Goal: Task Accomplishment & Management: Manage account settings

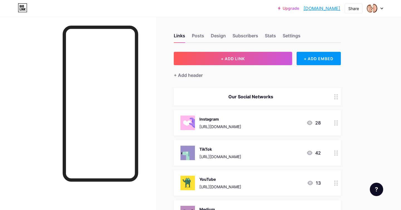
click at [378, 9] on div at bounding box center [375, 8] width 16 height 10
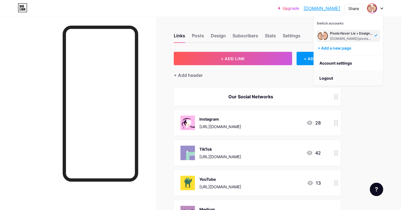
click at [326, 77] on li "Logout" at bounding box center [348, 78] width 69 height 15
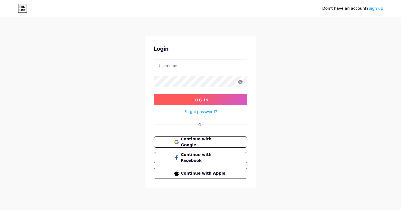
type input "[EMAIL_ADDRESS][DOMAIN_NAME]"
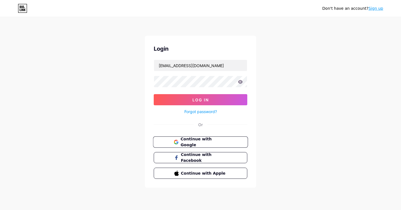
click at [190, 142] on span "Continue with Google" at bounding box center [203, 142] width 47 height 12
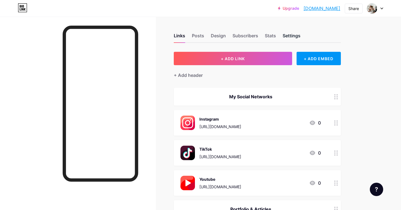
click at [285, 35] on div "Settings" at bounding box center [292, 37] width 18 height 10
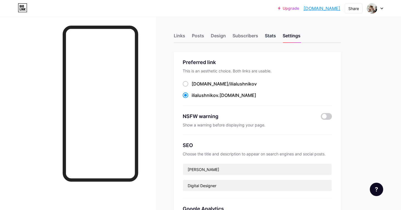
click at [272, 37] on div "Stats" at bounding box center [270, 37] width 11 height 10
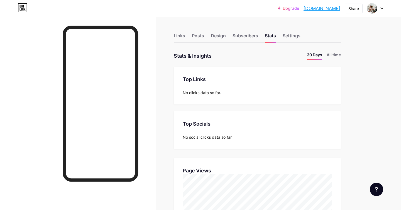
click at [381, 10] on div at bounding box center [375, 8] width 16 height 10
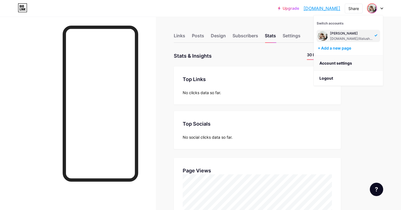
click at [344, 64] on link "Account settings" at bounding box center [348, 63] width 69 height 15
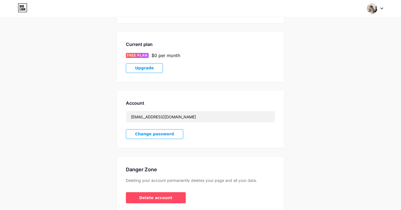
scroll to position [101, 0]
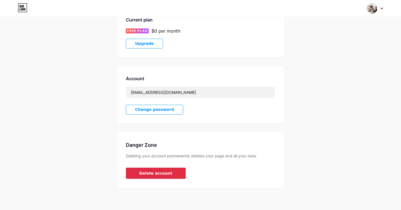
click at [155, 174] on span "Delete account" at bounding box center [155, 173] width 33 height 6
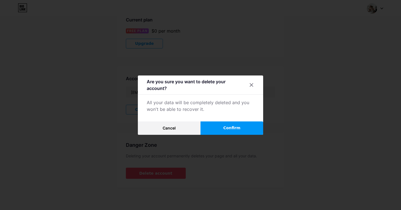
click at [230, 128] on span "Confirm" at bounding box center [231, 128] width 17 height 6
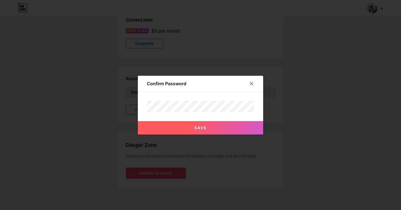
click at [190, 127] on button "Save" at bounding box center [200, 127] width 125 height 13
